Goal: Information Seeking & Learning: Learn about a topic

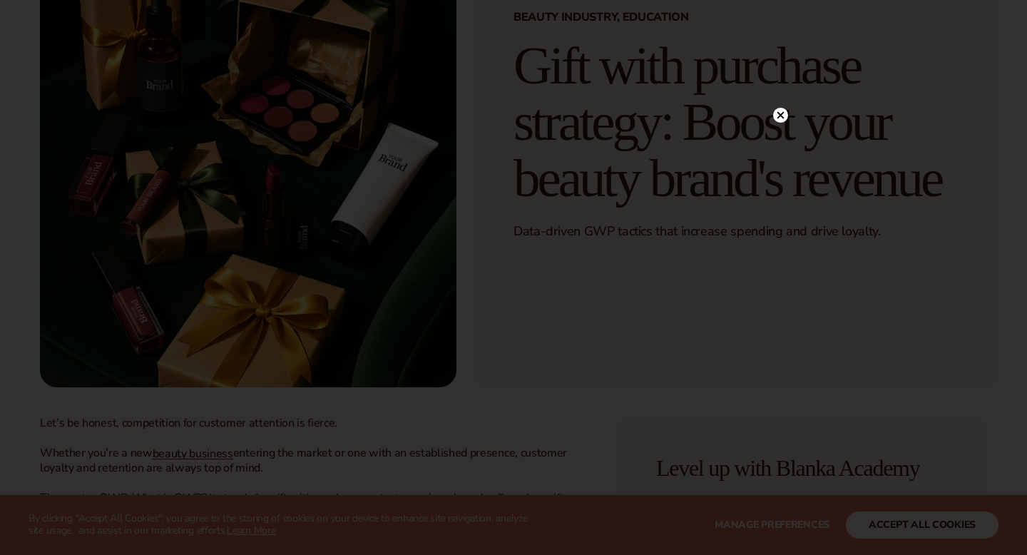
scroll to position [165, 0]
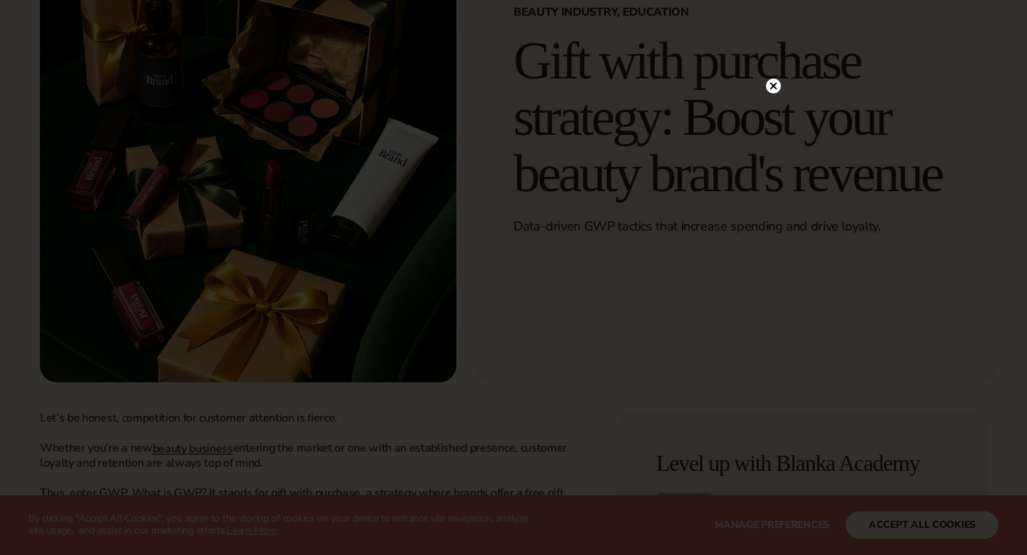
click at [776, 82] on circle at bounding box center [773, 85] width 15 height 15
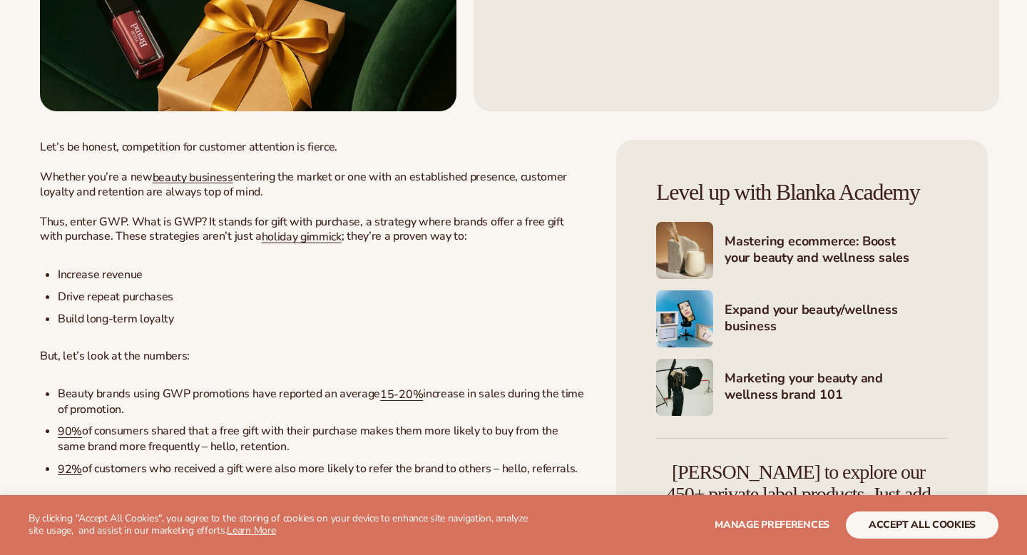
scroll to position [454, 0]
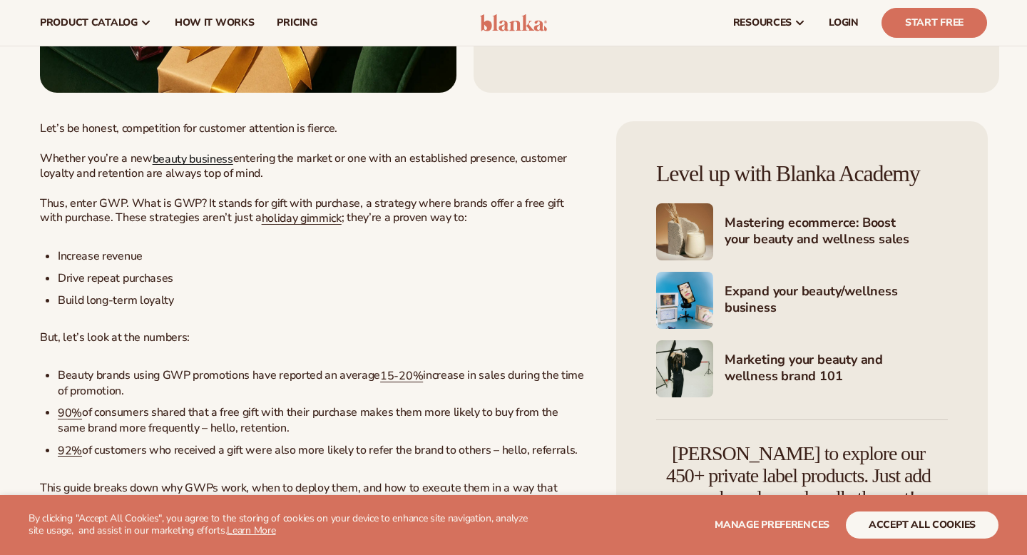
click at [191, 158] on span "beauty business" at bounding box center [193, 158] width 81 height 16
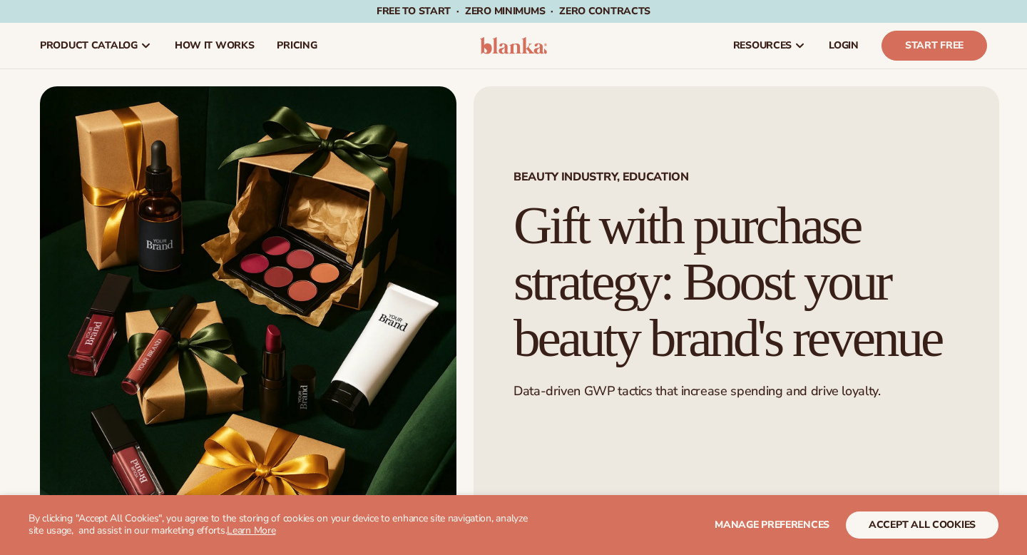
scroll to position [454, 0]
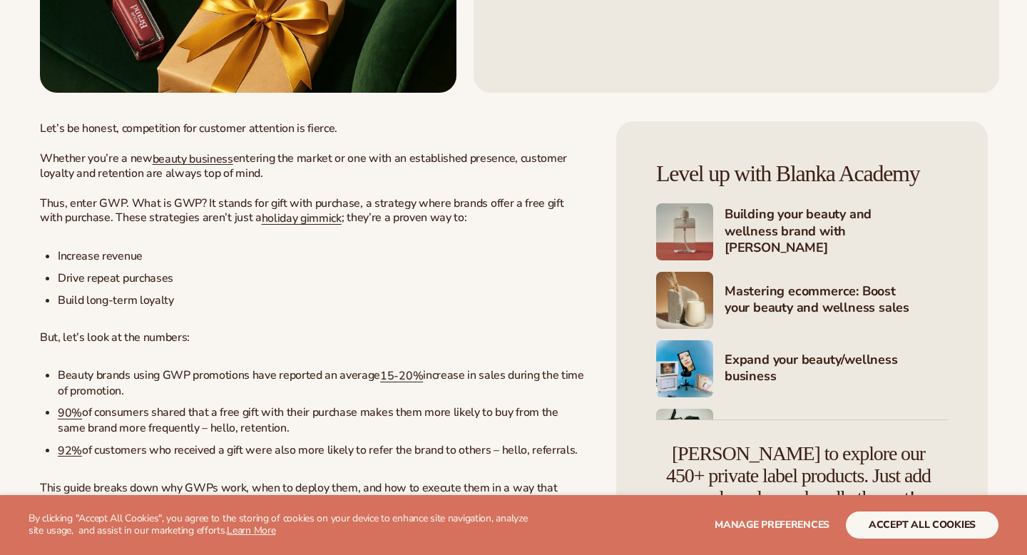
click at [262, 217] on span "holiday gimmick" at bounding box center [302, 218] width 80 height 16
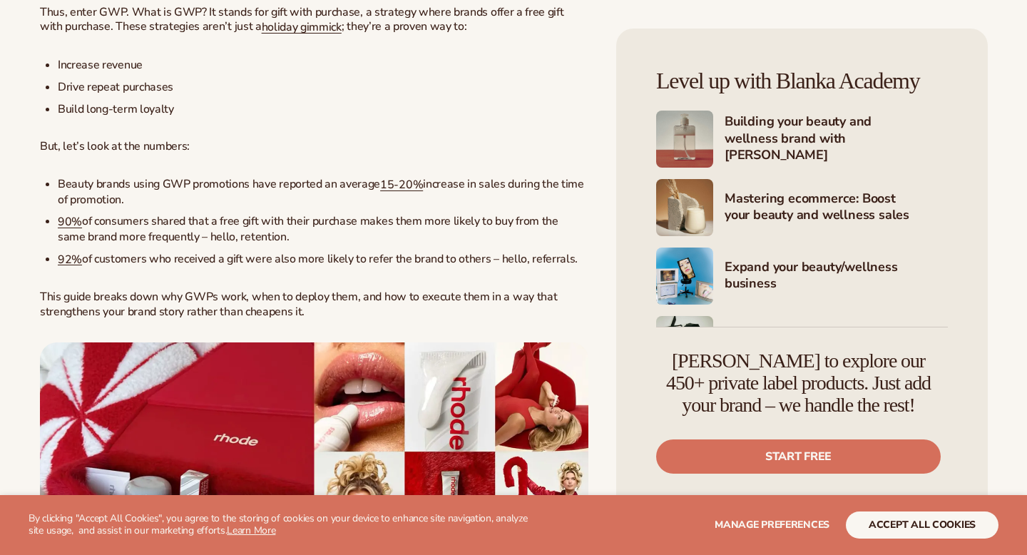
scroll to position [649, 0]
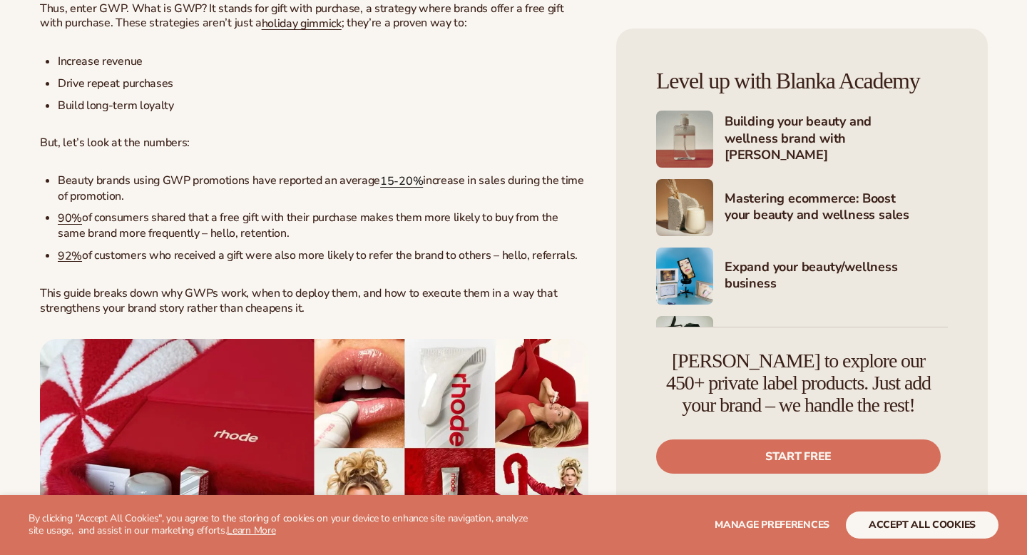
click at [399, 186] on span "15-20%" at bounding box center [401, 181] width 43 height 16
click at [62, 225] on span "90%" at bounding box center [70, 218] width 24 height 16
click at [68, 250] on span "92%" at bounding box center [70, 255] width 24 height 16
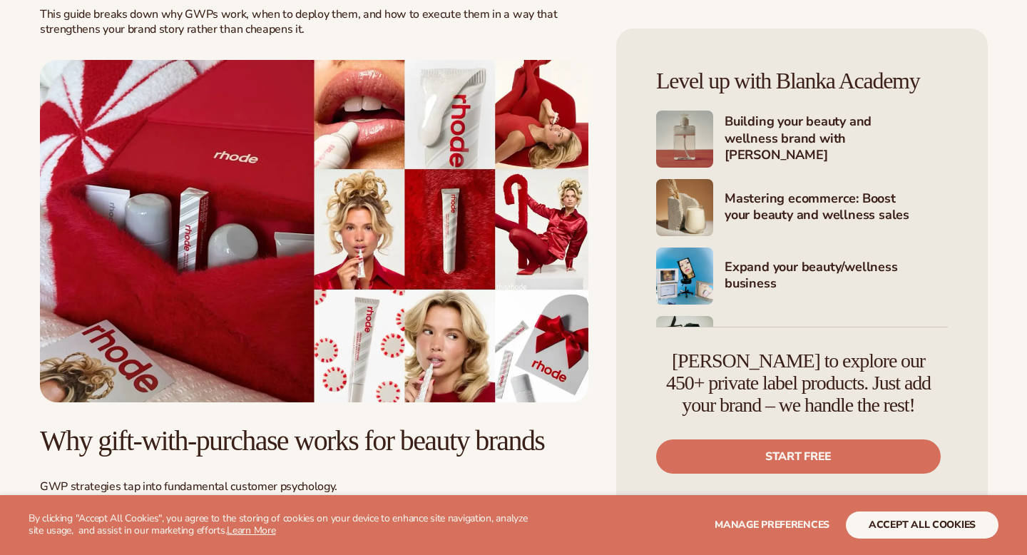
scroll to position [925, 0]
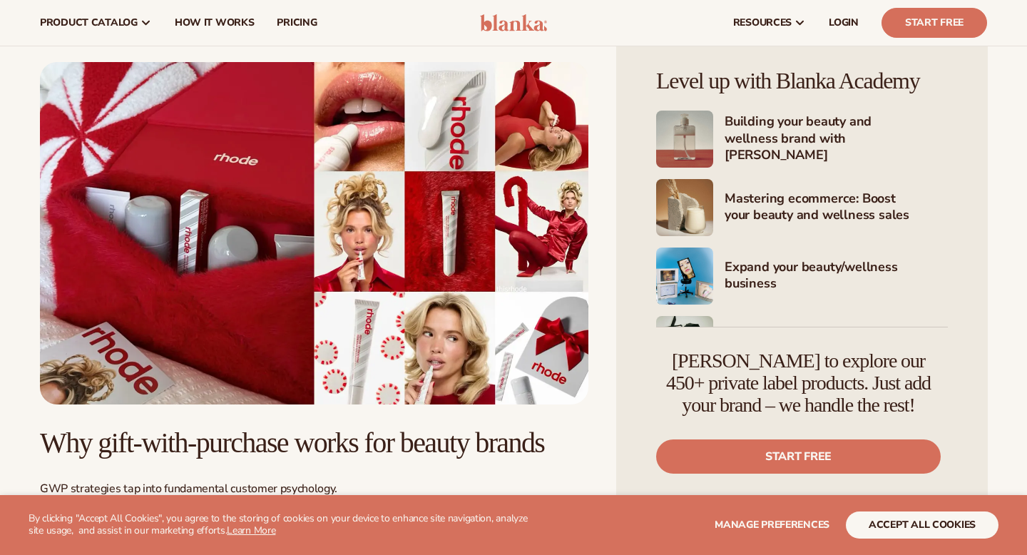
click at [254, 260] on img at bounding box center [314, 233] width 548 height 343
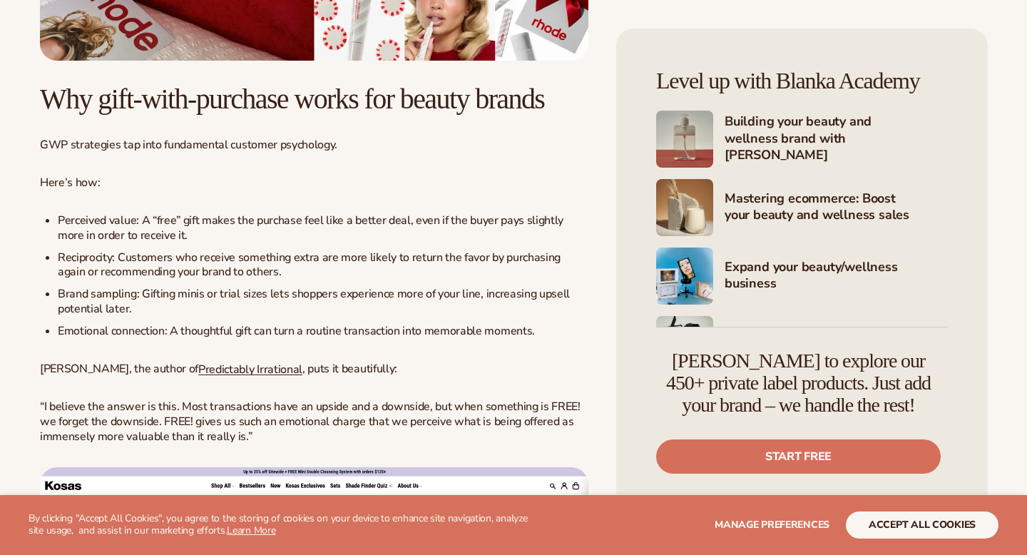
scroll to position [1278, 0]
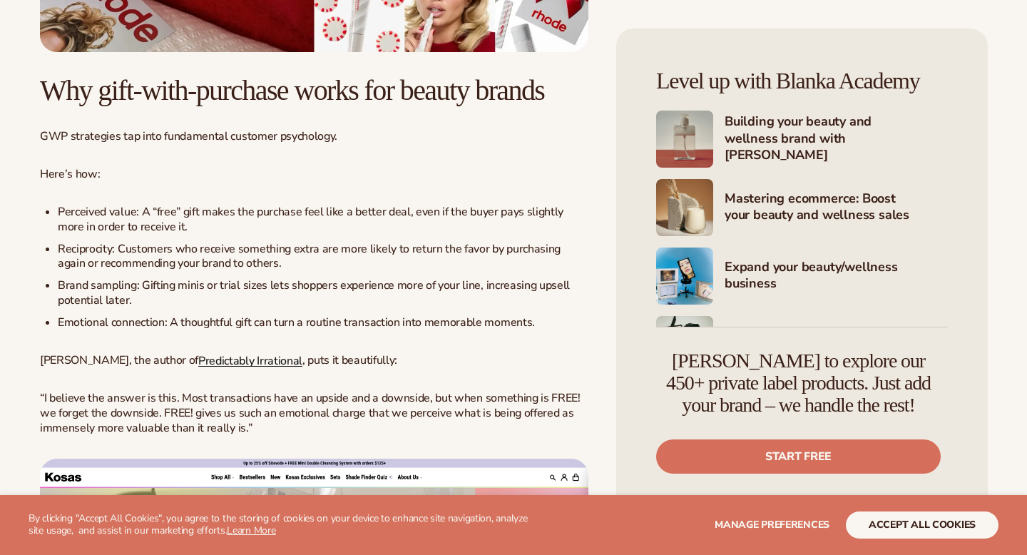
click at [198, 368] on span "Predictably Irrational" at bounding box center [250, 360] width 104 height 16
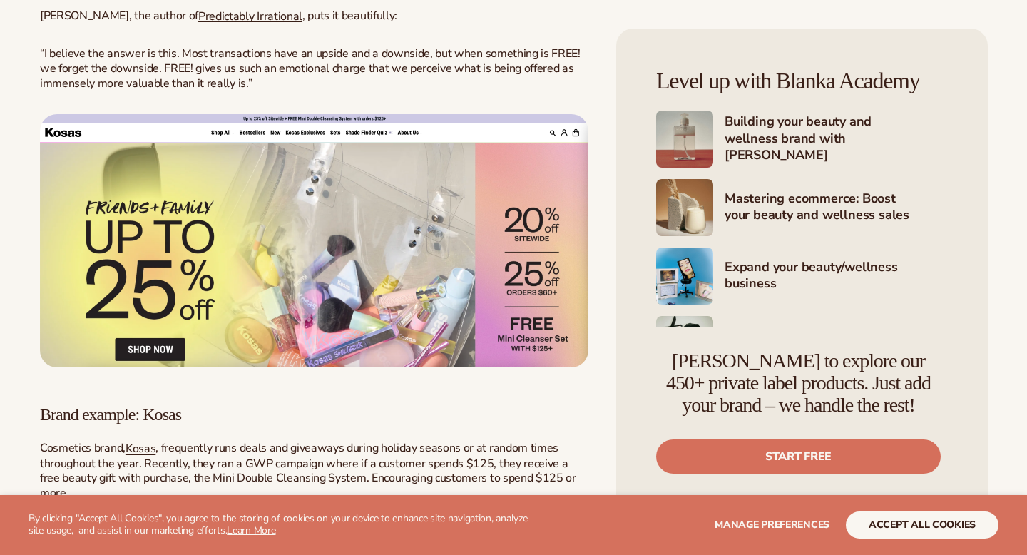
scroll to position [1633, 0]
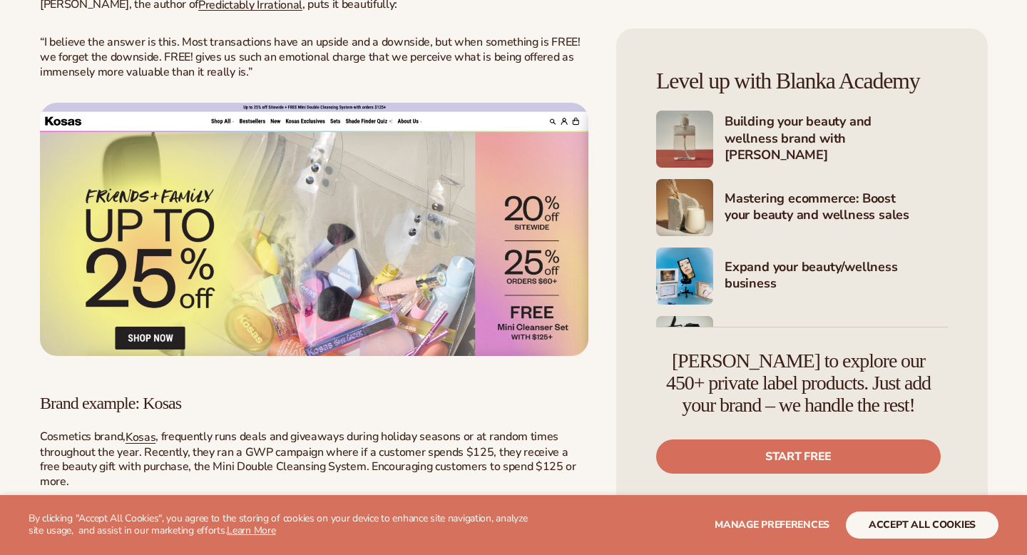
click at [286, 307] on img at bounding box center [314, 229] width 548 height 253
click at [319, 256] on img at bounding box center [314, 229] width 548 height 253
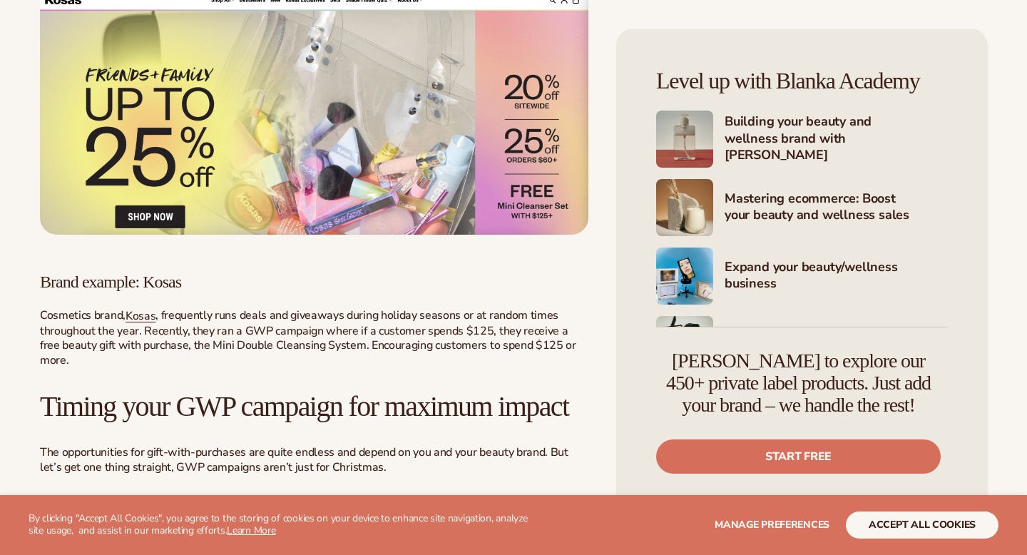
scroll to position [1788, 0]
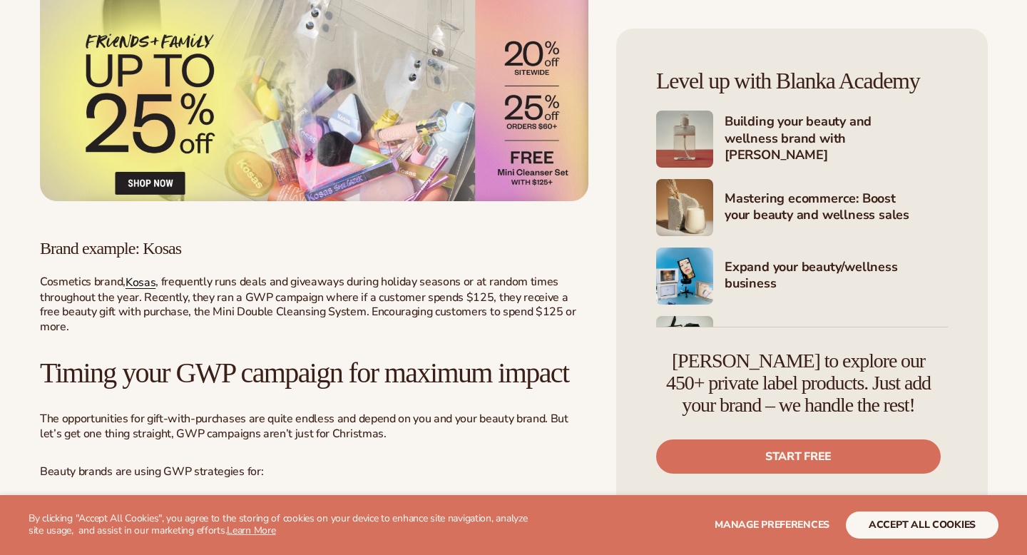
click at [151, 290] on span "Kosas" at bounding box center [140, 282] width 30 height 16
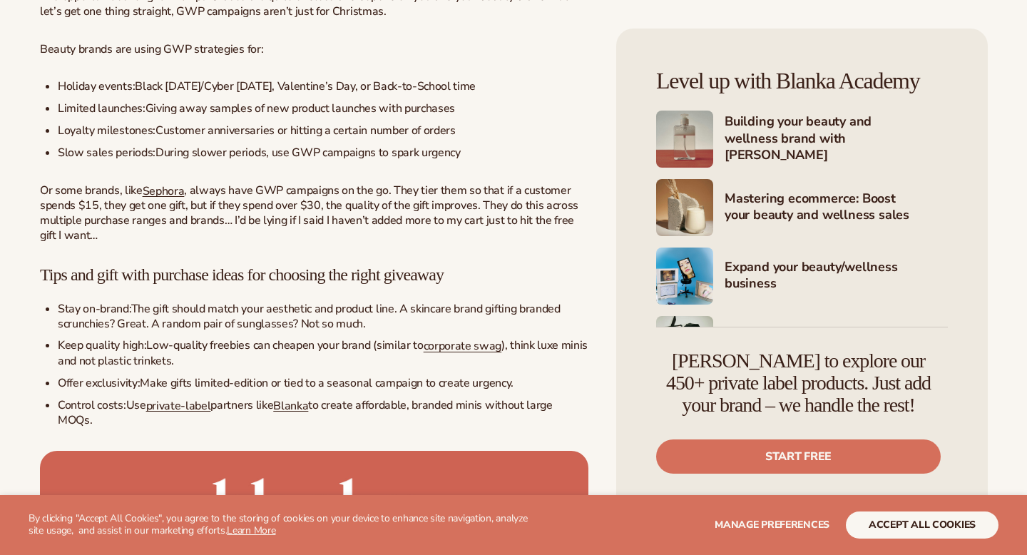
scroll to position [2223, 0]
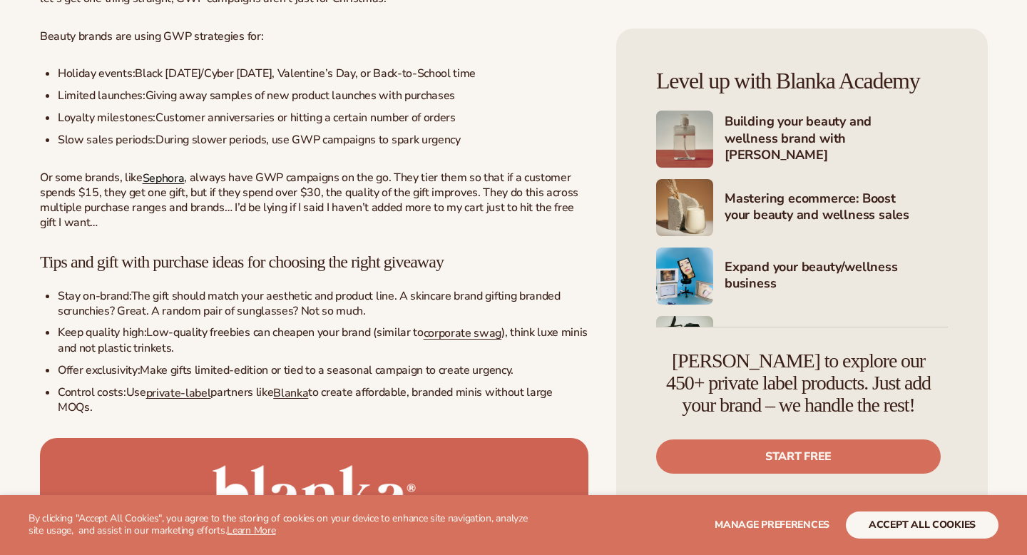
click at [168, 185] on span "Sephora" at bounding box center [164, 178] width 42 height 16
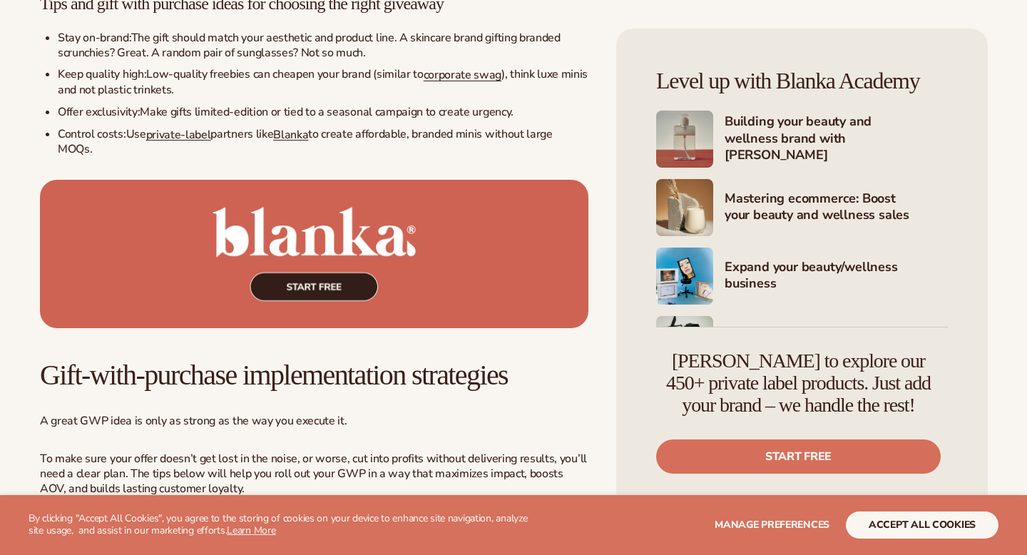
scroll to position [2483, 0]
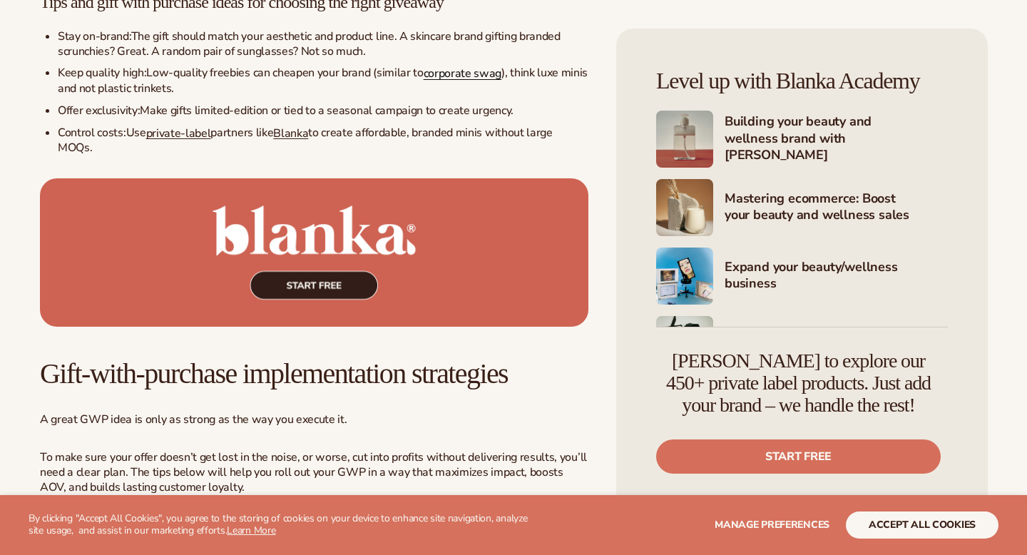
click at [454, 81] on span "corporate swag" at bounding box center [463, 74] width 78 height 16
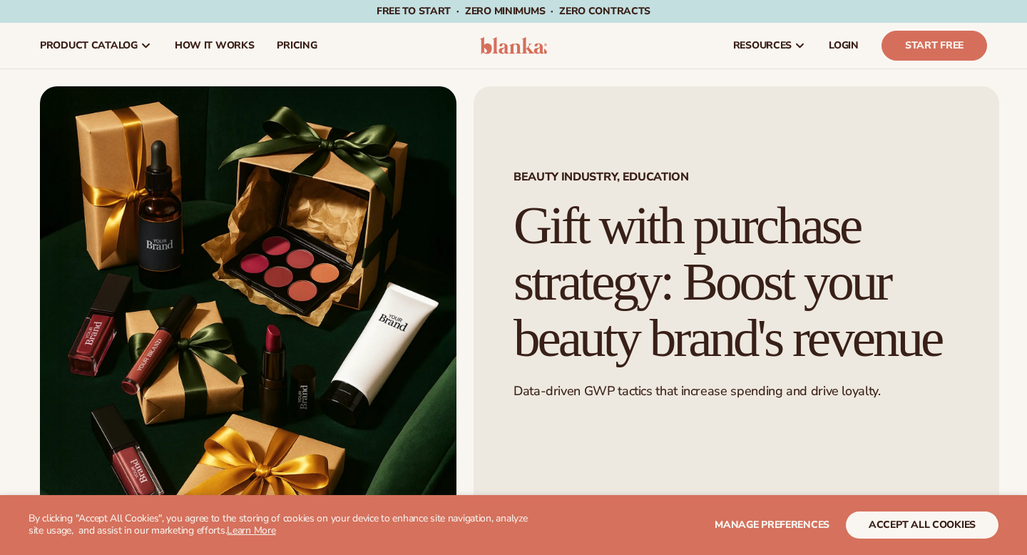
scroll to position [2483, 0]
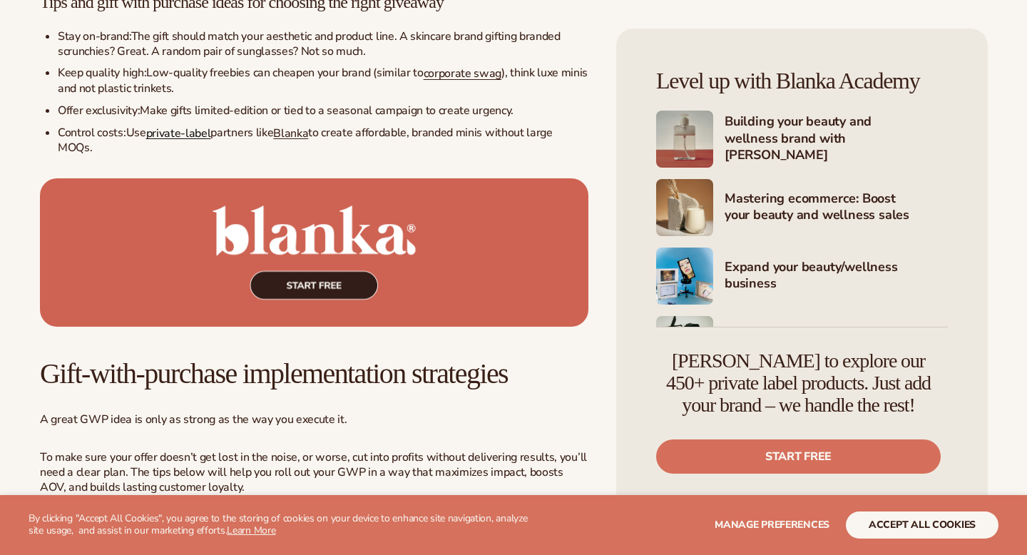
click at [160, 140] on span "private-label" at bounding box center [178, 133] width 65 height 16
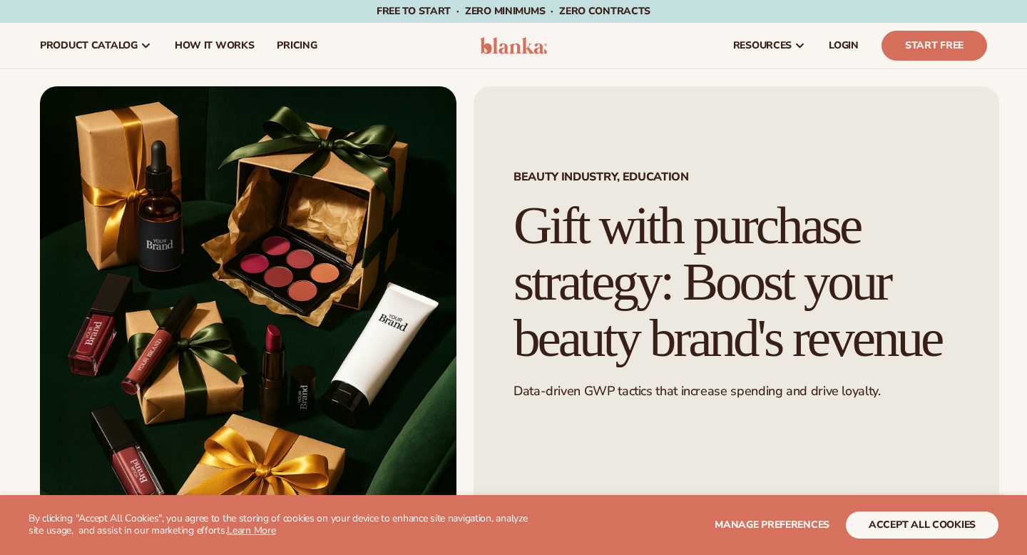
scroll to position [2483, 0]
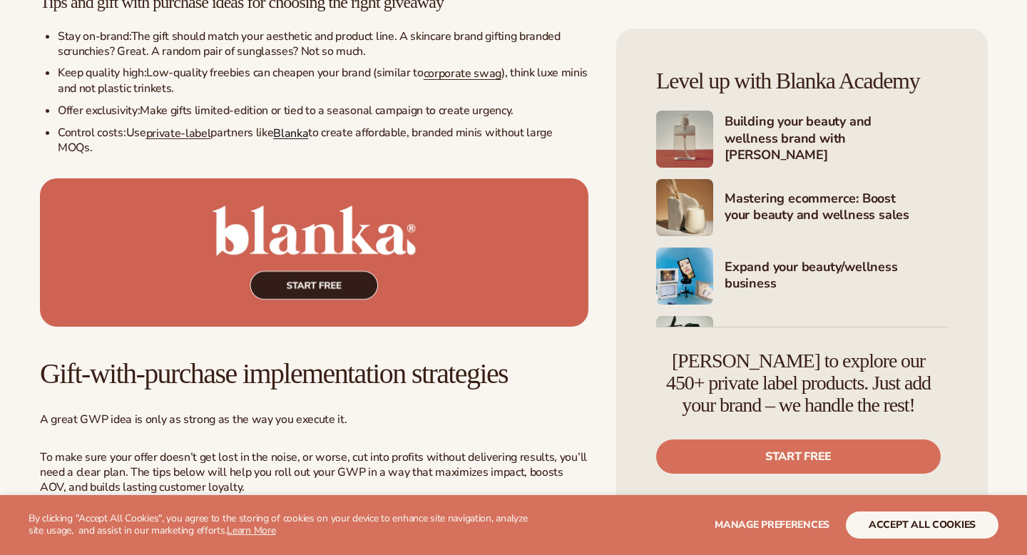
click at [285, 140] on span "Blanka" at bounding box center [290, 133] width 35 height 16
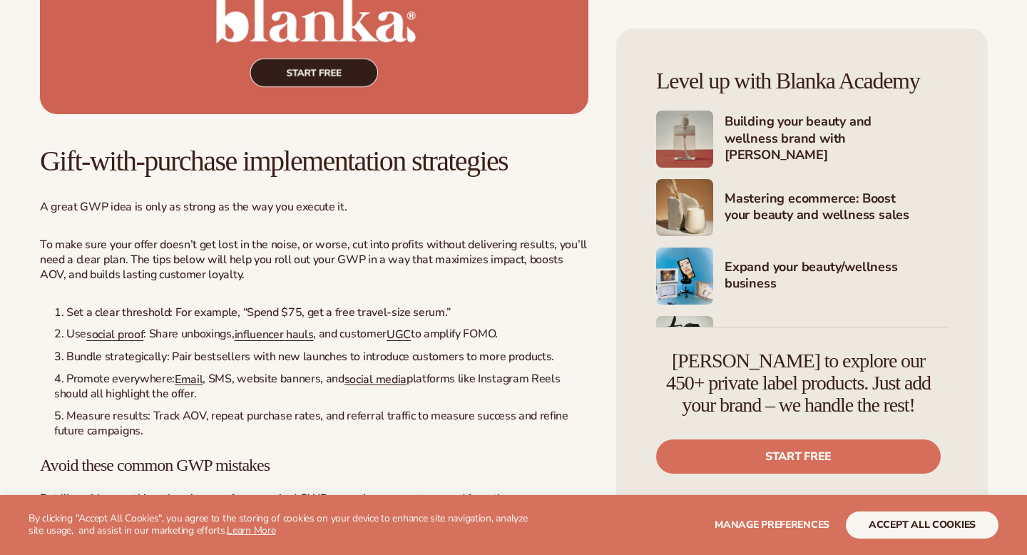
scroll to position [2696, 0]
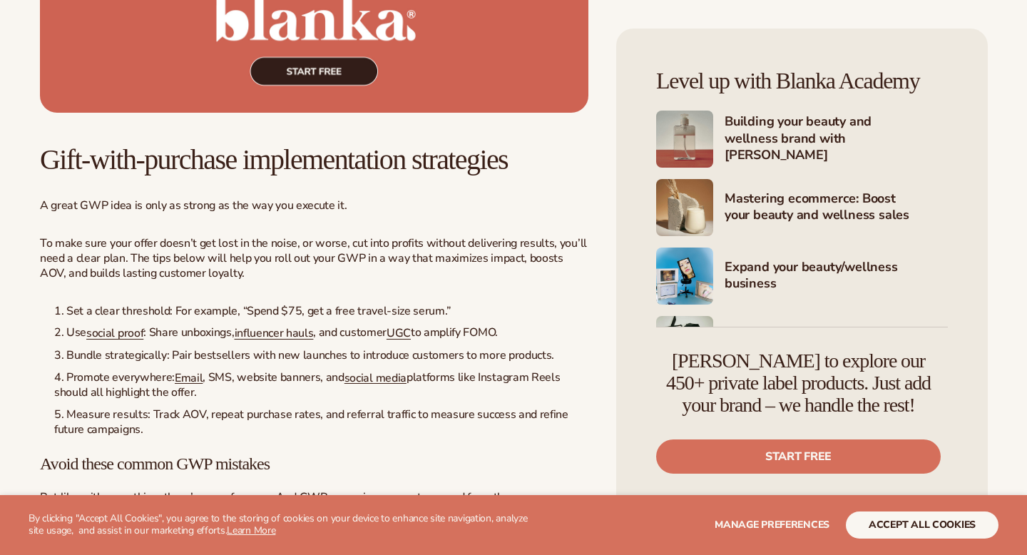
click at [279, 104] on img at bounding box center [314, 38] width 548 height 149
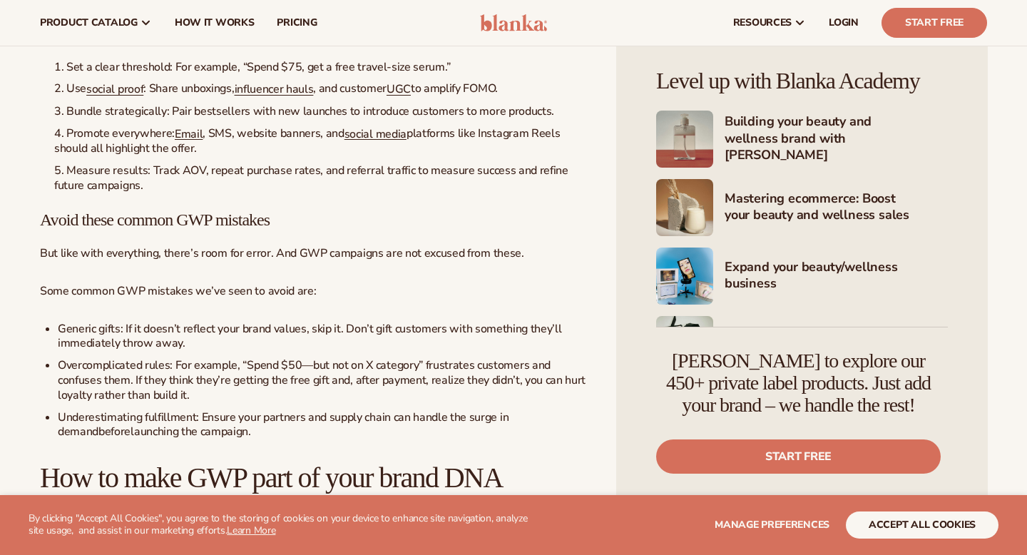
scroll to position [2940, 0]
click at [118, 98] on span "social proof" at bounding box center [114, 90] width 57 height 16
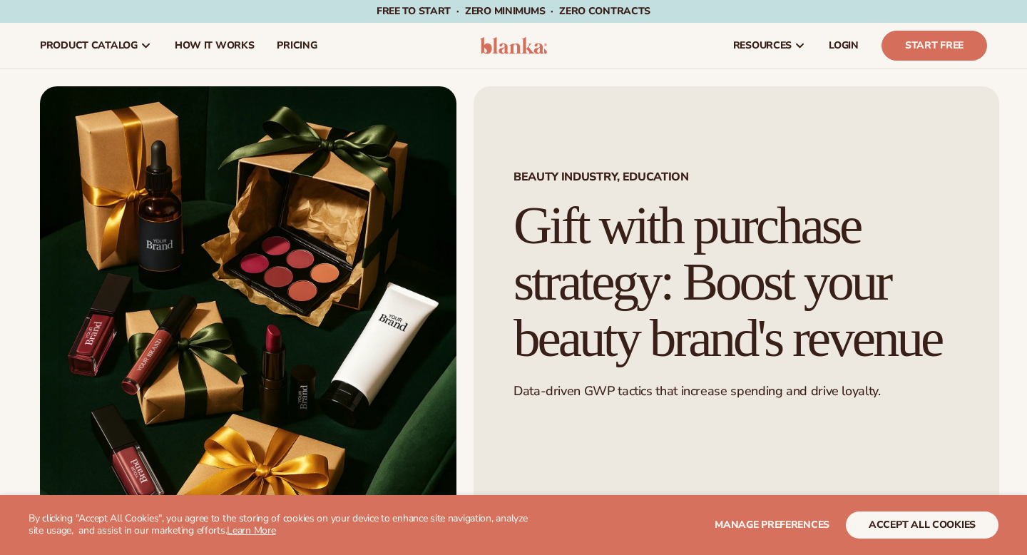
scroll to position [2940, 0]
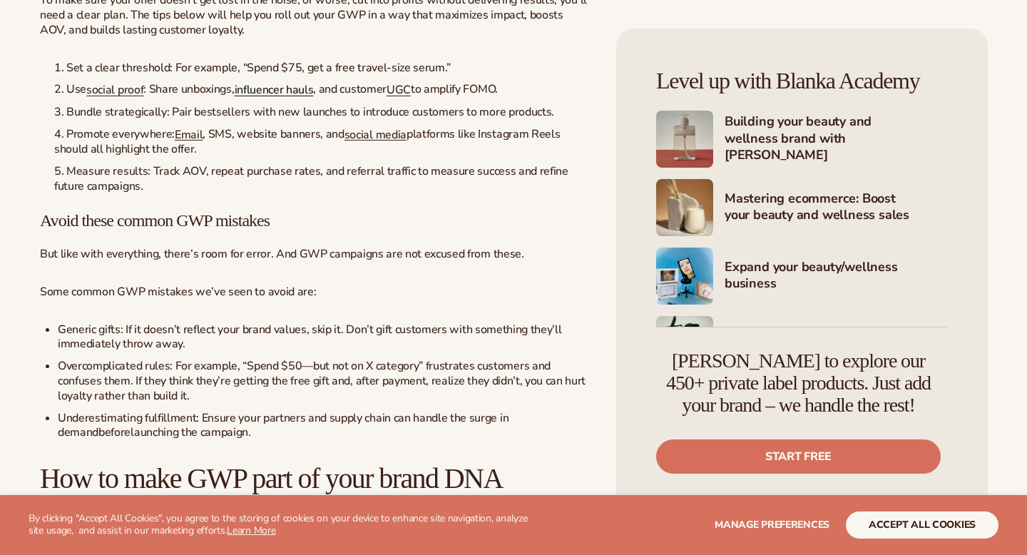
click at [262, 98] on span "influencer hauls" at bounding box center [274, 90] width 79 height 16
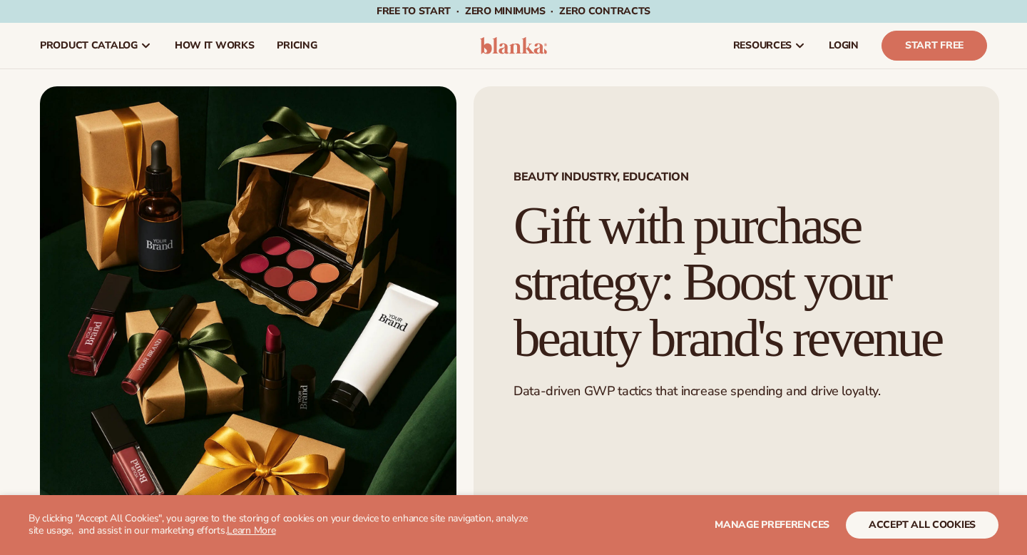
scroll to position [2940, 0]
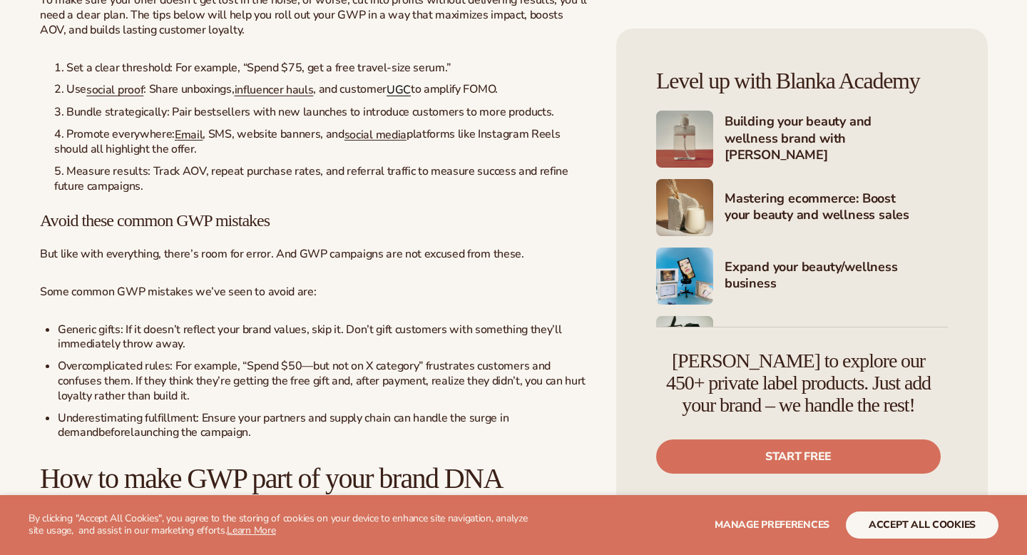
click at [401, 98] on span "UGC" at bounding box center [398, 90] width 24 height 16
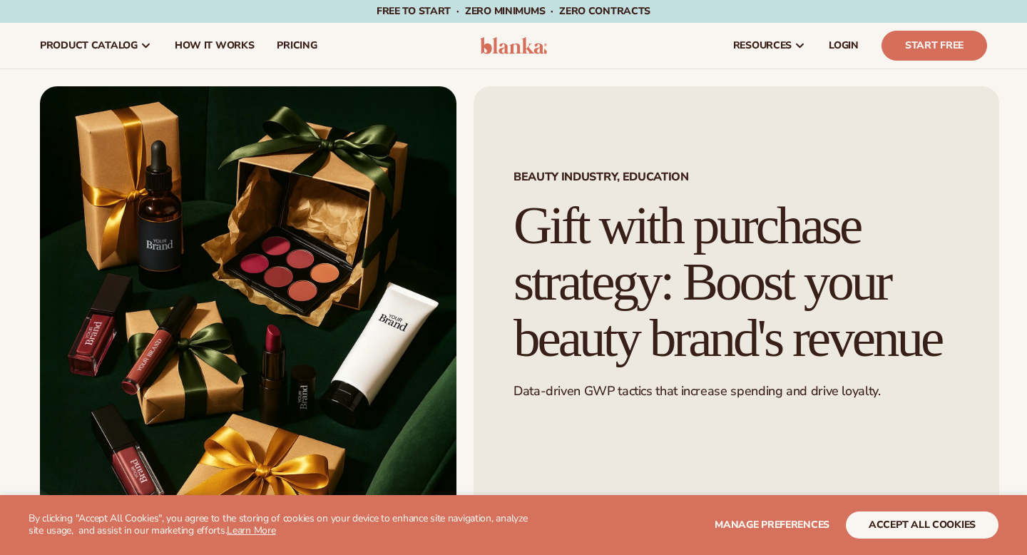
scroll to position [2940, 0]
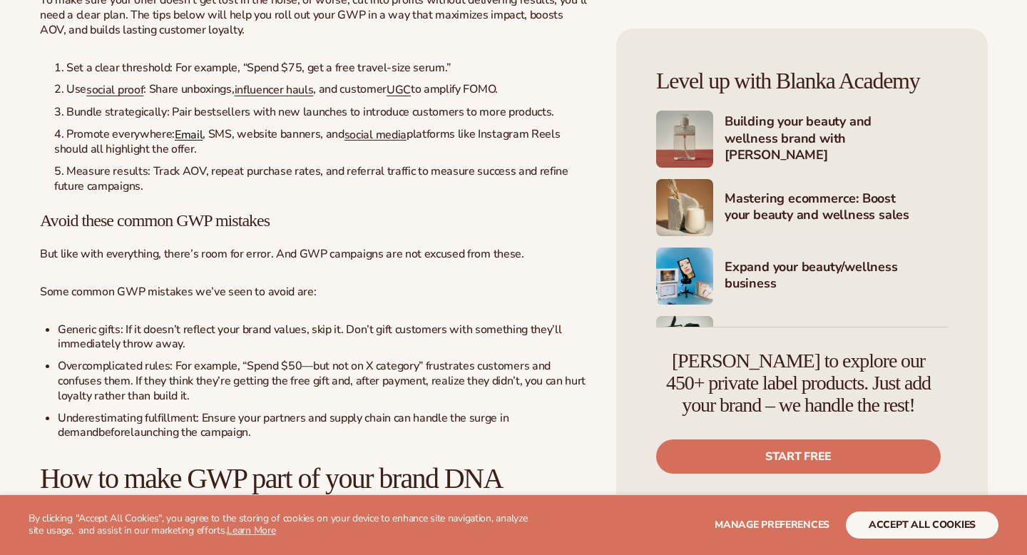
click at [190, 142] on span "Email" at bounding box center [189, 134] width 28 height 16
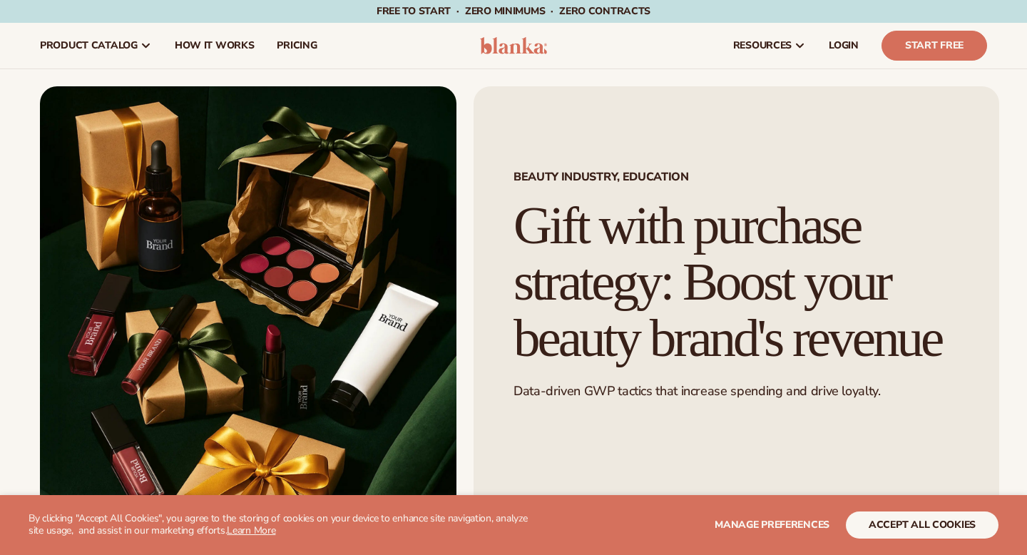
scroll to position [2940, 0]
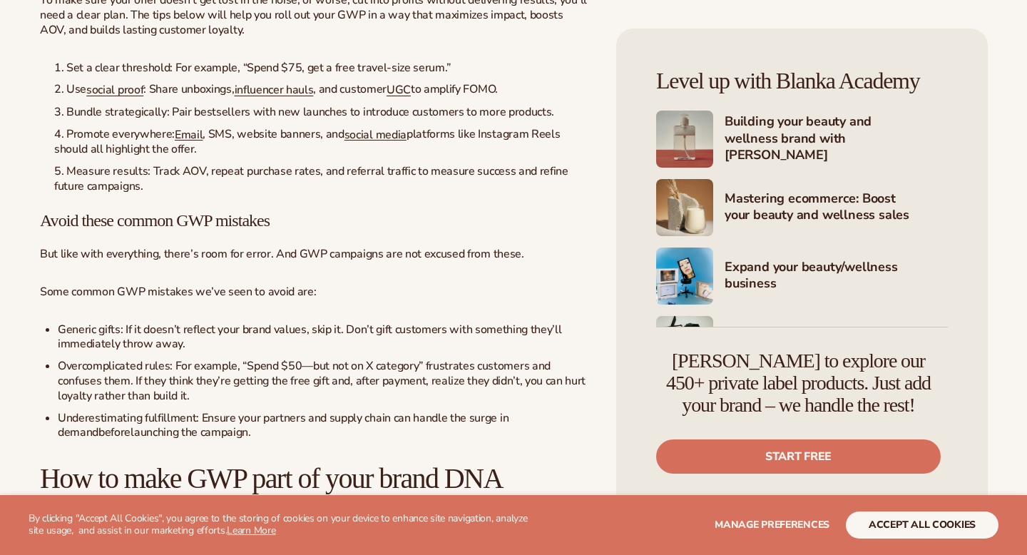
click at [375, 175] on ol "Set a clear threshold : For example, “Spend $75, get a free travel-size serum.”…" at bounding box center [314, 127] width 548 height 133
click at [377, 157] on li "Promote everywhere : Email , SMS, website banners, and social media platforms l…" at bounding box center [321, 142] width 534 height 30
click at [375, 142] on span "social media" at bounding box center [375, 134] width 62 height 16
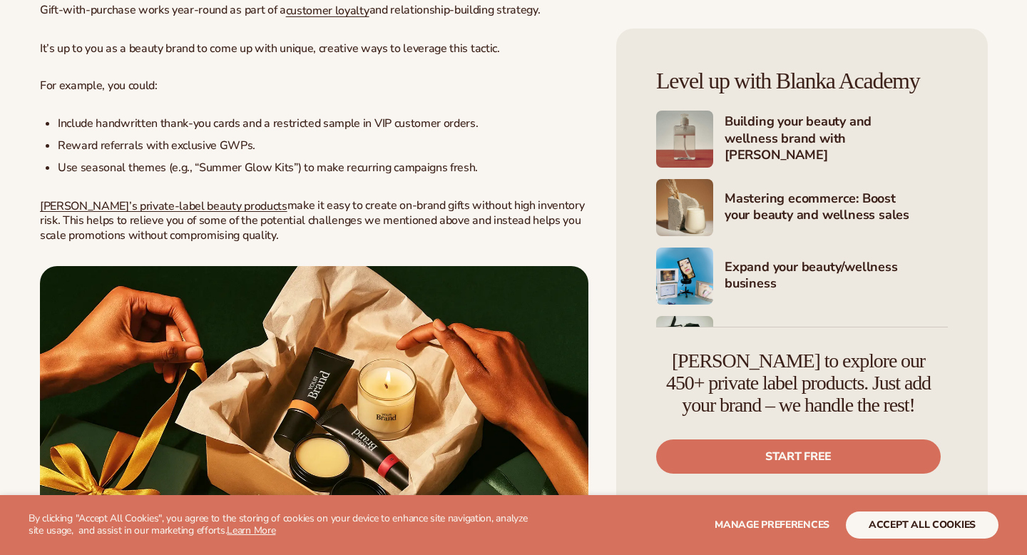
scroll to position [3457, 0]
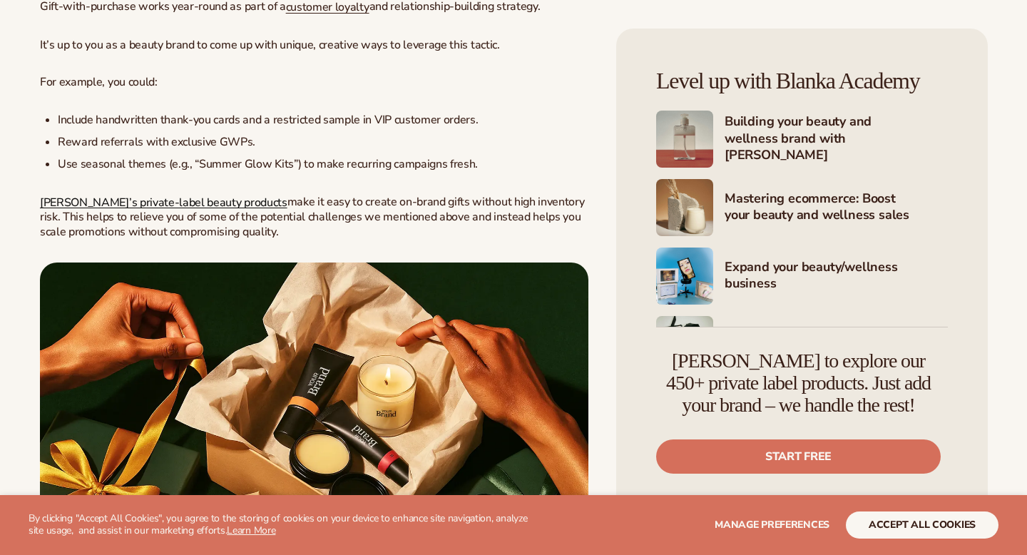
click at [176, 210] on span "[PERSON_NAME]’s private-label beauty products" at bounding box center [163, 202] width 247 height 16
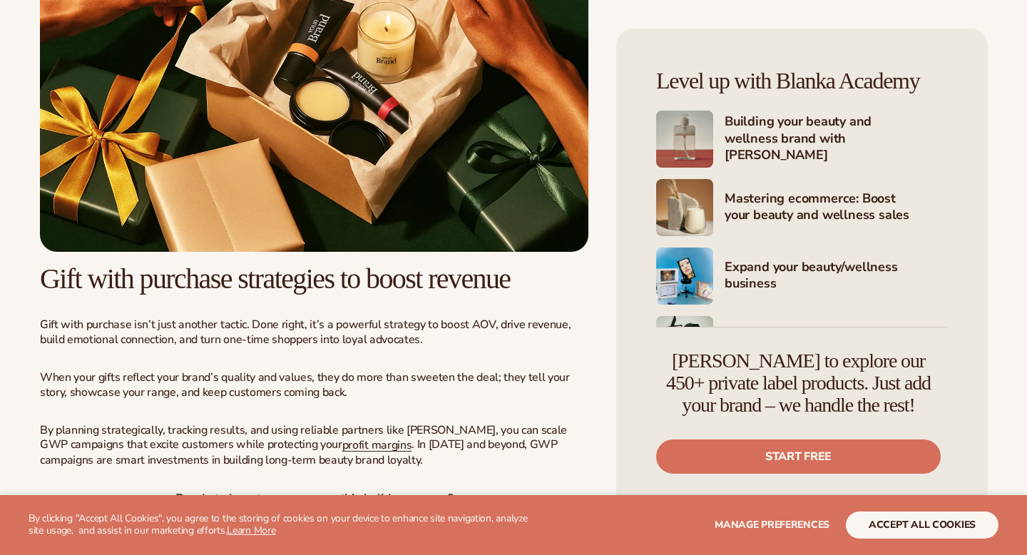
scroll to position [3827, 0]
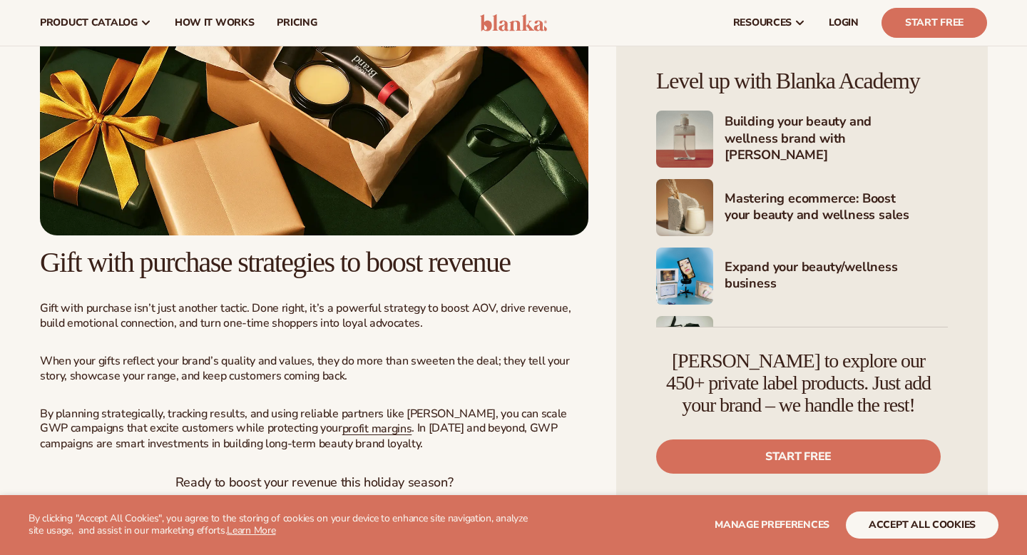
click at [212, 218] on img at bounding box center [314, 64] width 548 height 343
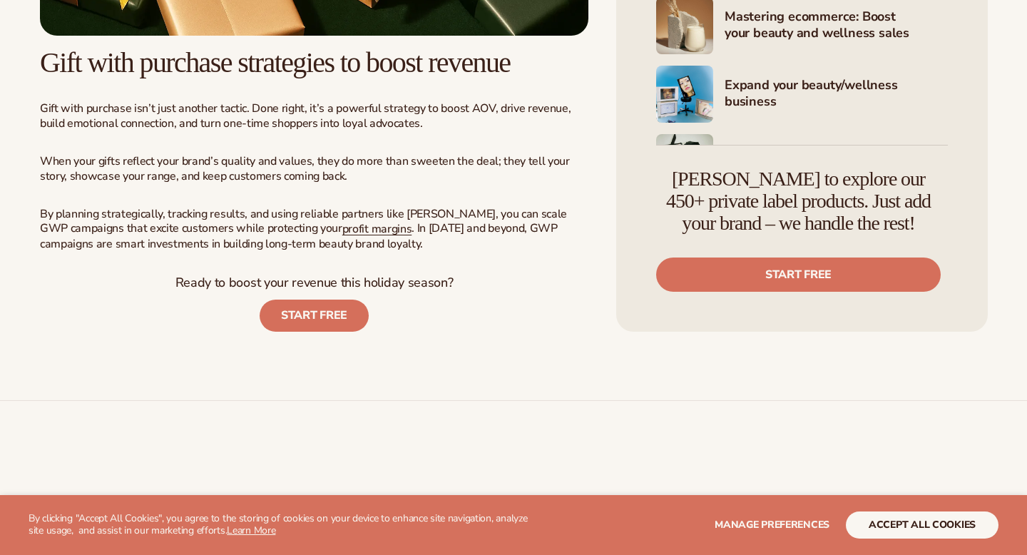
scroll to position [4028, 0]
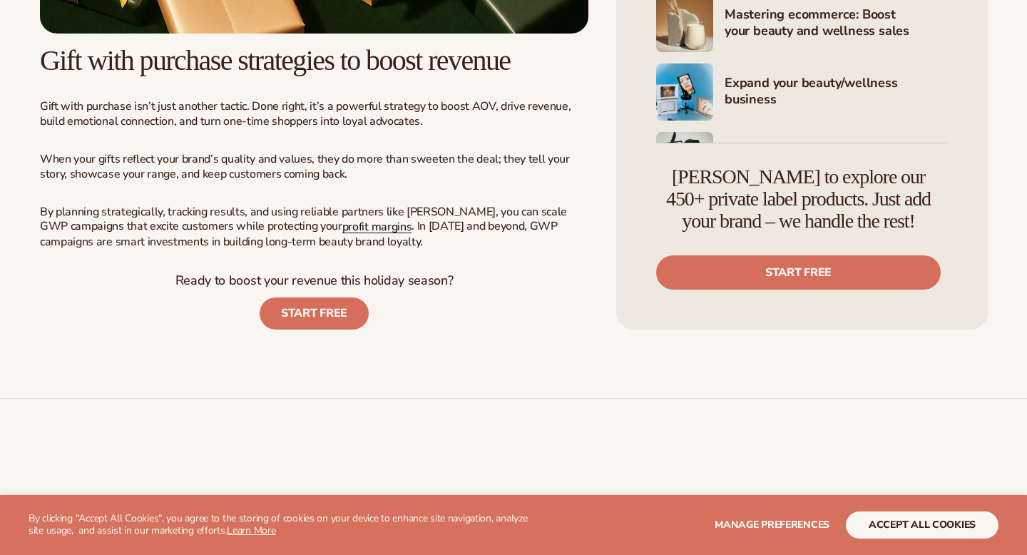
click at [352, 235] on span "profit margins" at bounding box center [377, 227] width 70 height 16
